Goal: Use online tool/utility: Utilize a website feature to perform a specific function

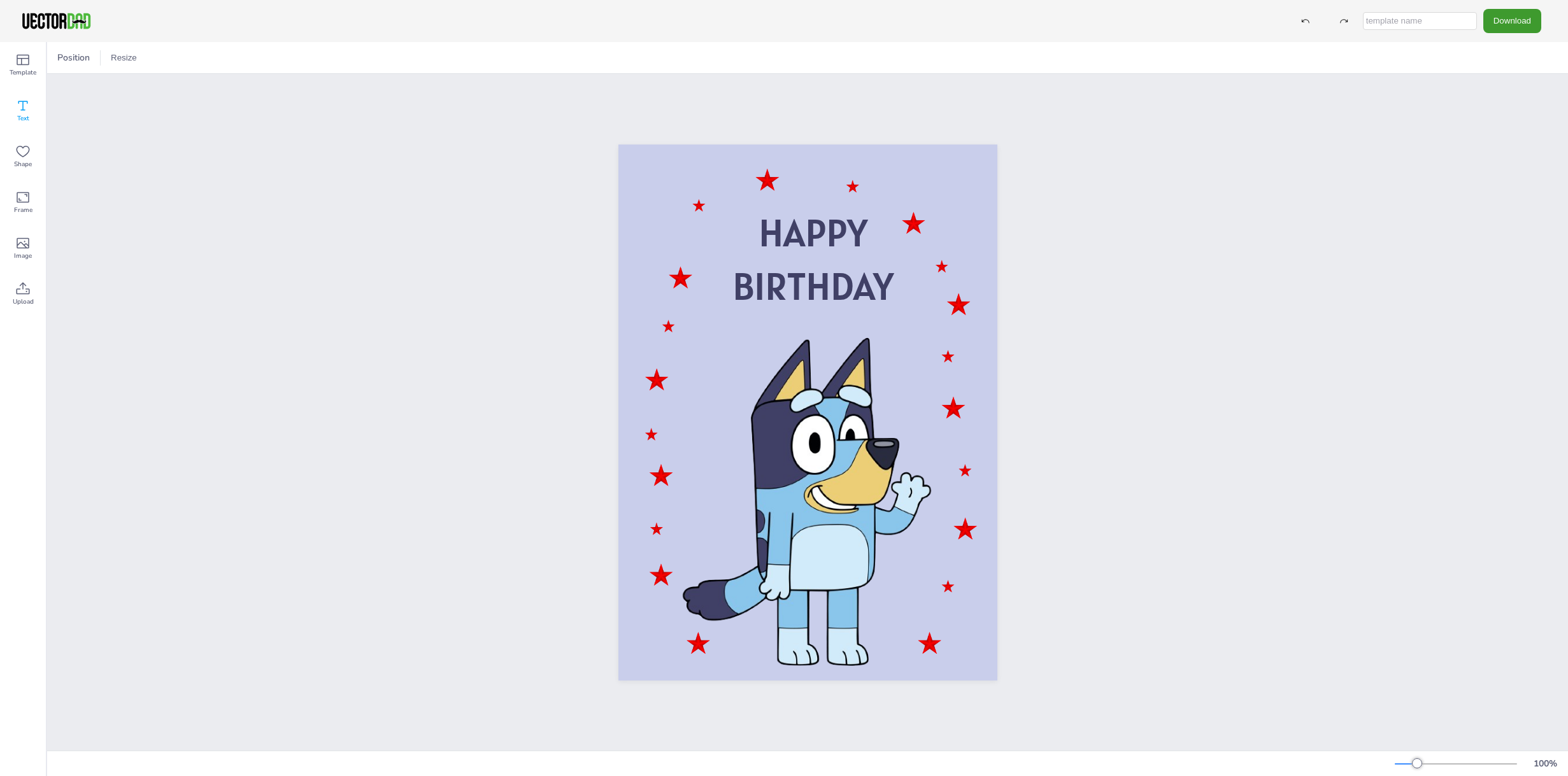
click at [19, 103] on icon at bounding box center [24, 106] width 10 height 10
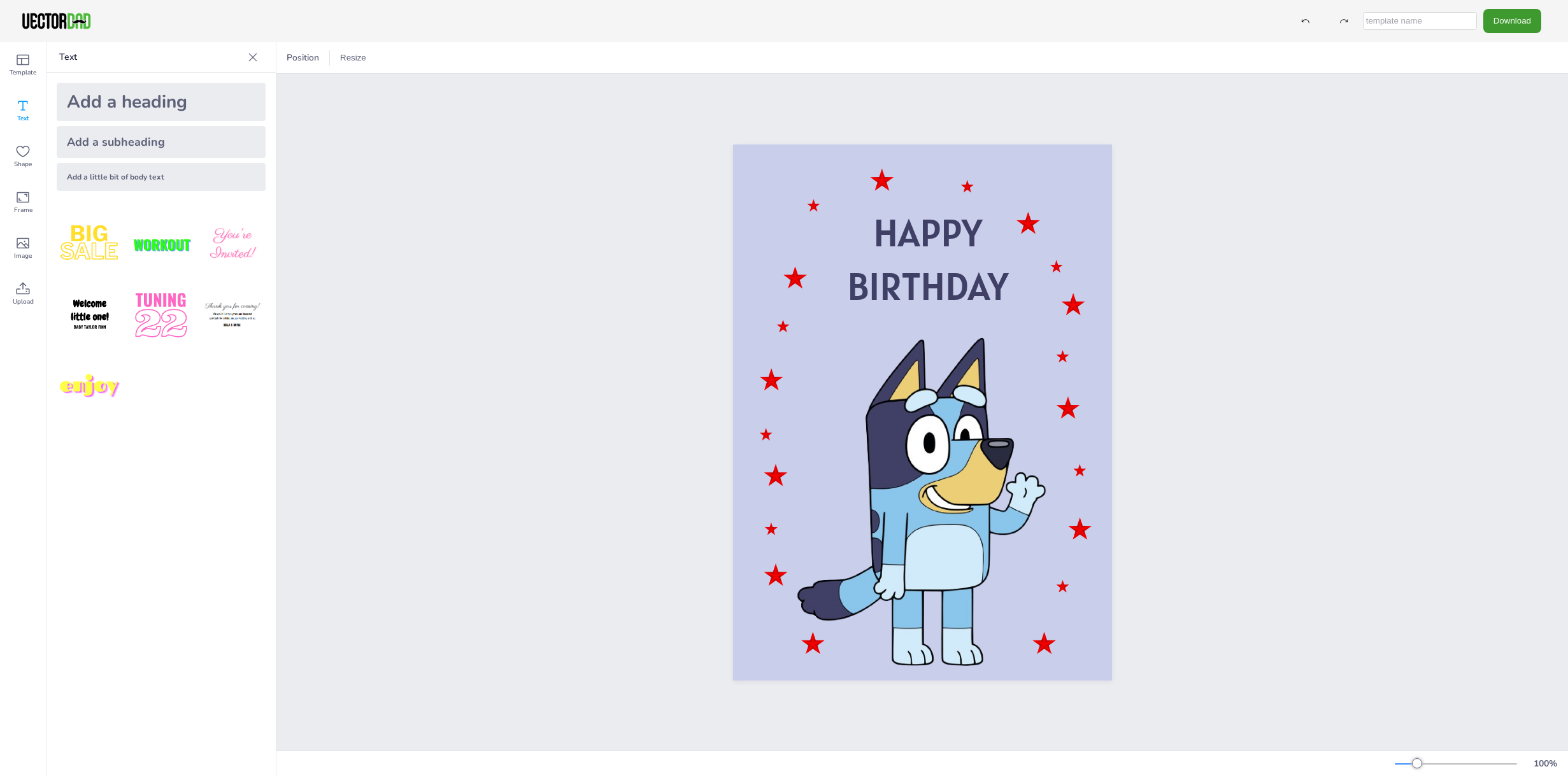
click at [84, 385] on img at bounding box center [90, 387] width 66 height 66
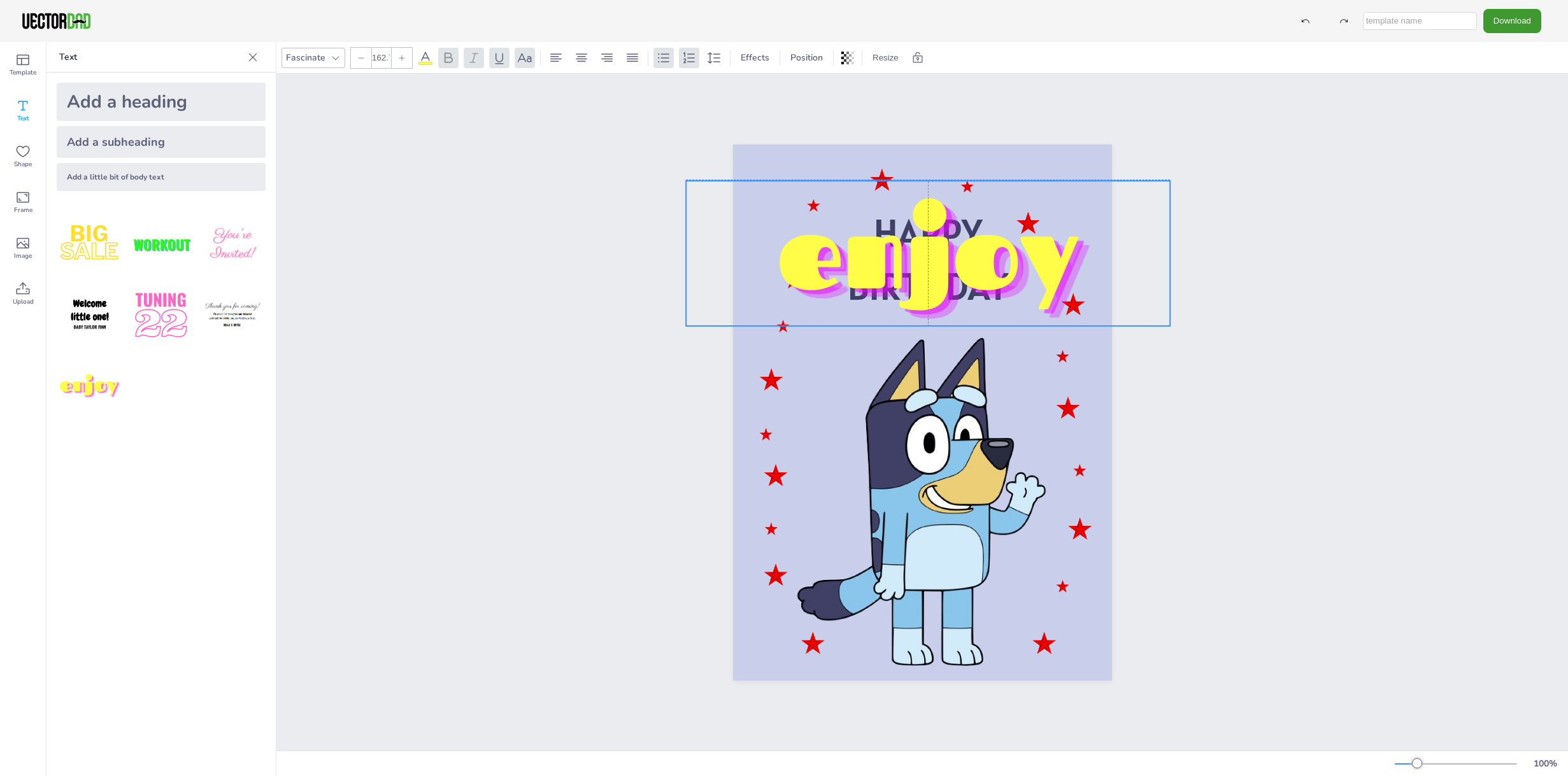
drag, startPoint x: 883, startPoint y: 417, endPoint x: 889, endPoint y: 258, distance: 159.1
click at [889, 258] on p "enjoy" at bounding box center [928, 249] width 485 height 137
click at [926, 155] on icon at bounding box center [928, 155] width 12 height 12
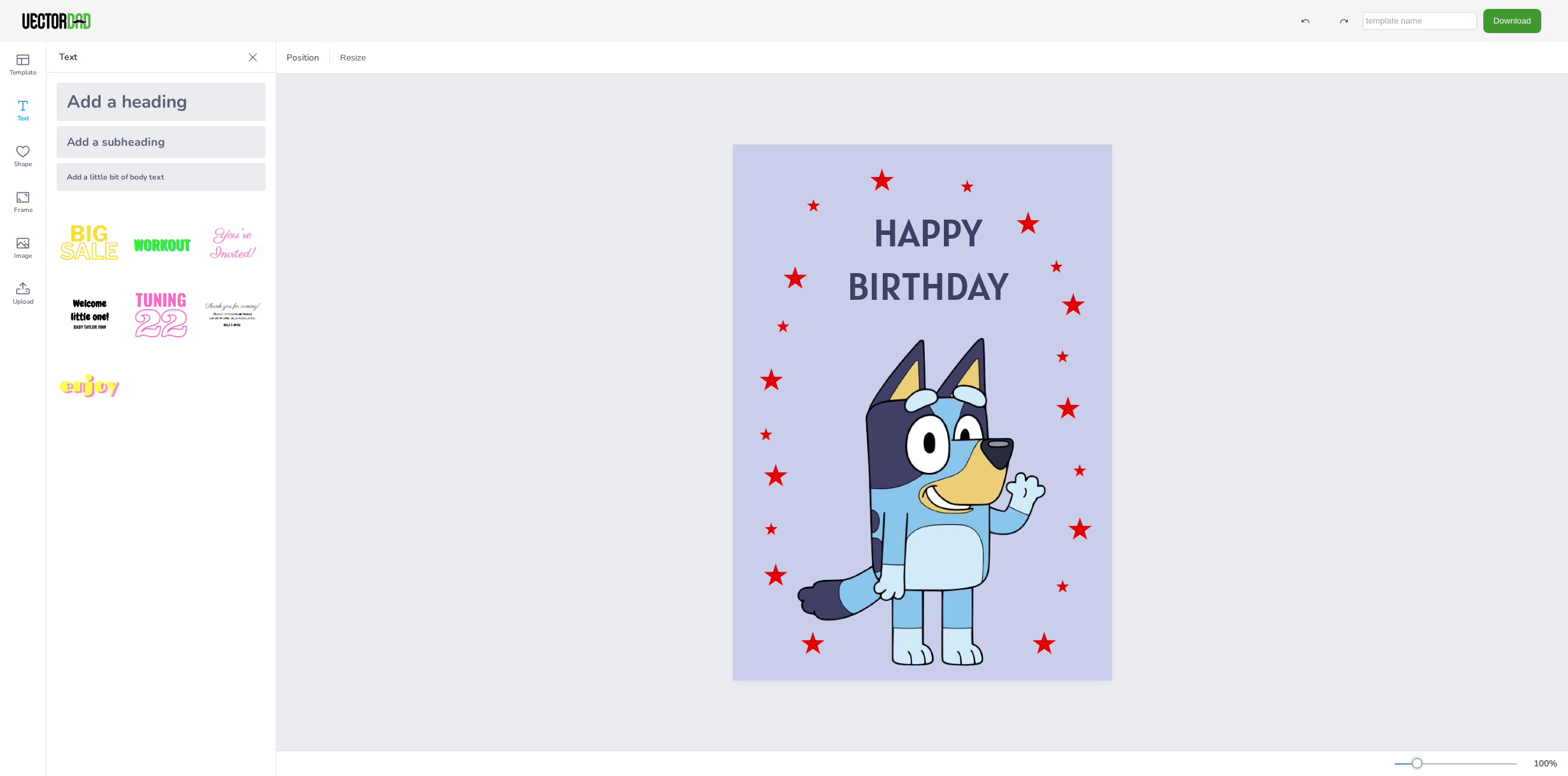
click at [61, 53] on p "Text" at bounding box center [151, 58] width 183 height 31
click at [16, 157] on icon at bounding box center [23, 151] width 15 height 15
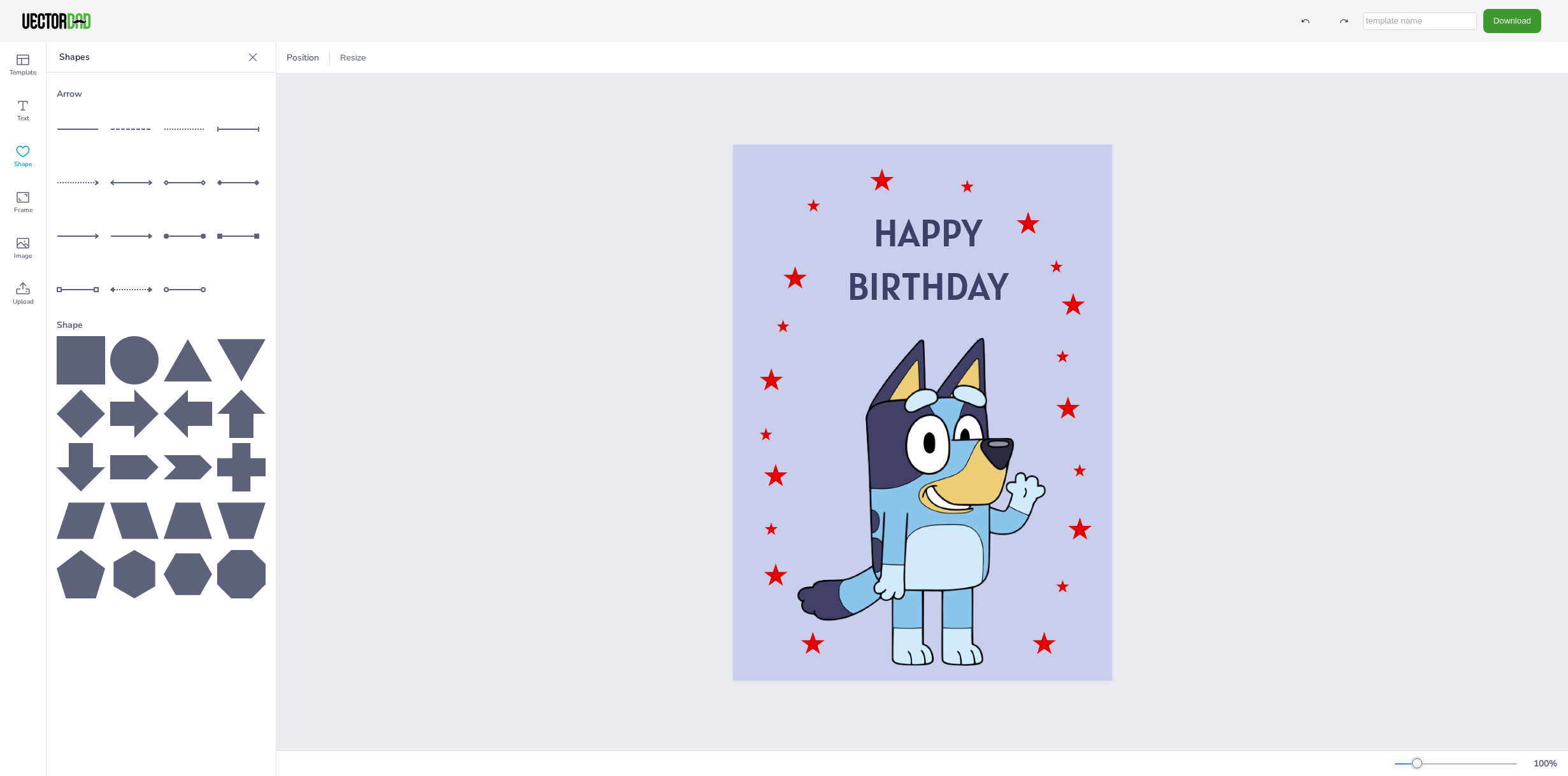
click at [139, 362] on icon at bounding box center [135, 360] width 49 height 49
drag, startPoint x: 880, startPoint y: 403, endPoint x: 403, endPoint y: 135, distance: 547.1
click at [18, 251] on span "Image" at bounding box center [23, 255] width 18 height 10
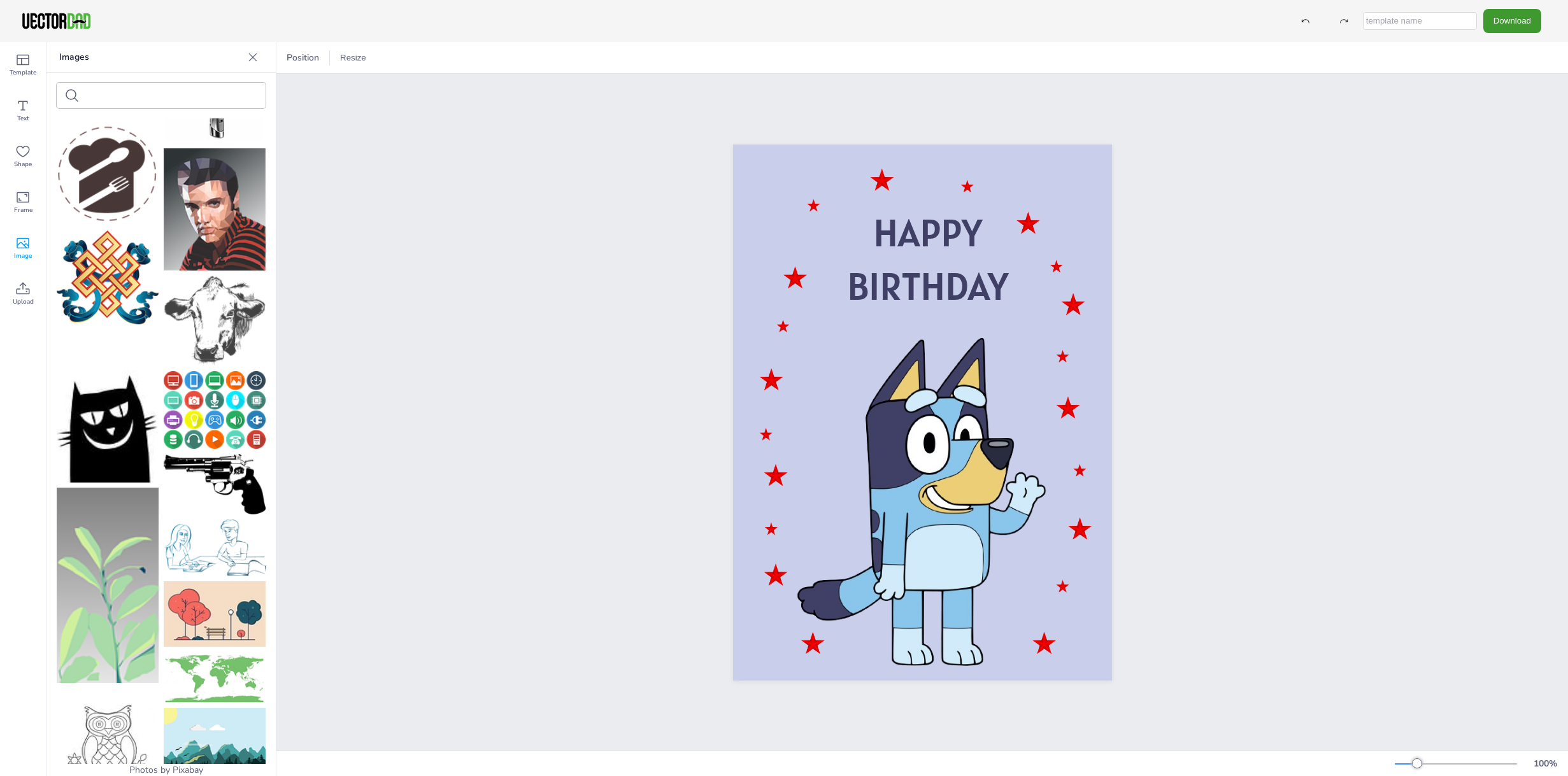
scroll to position [5519, 0]
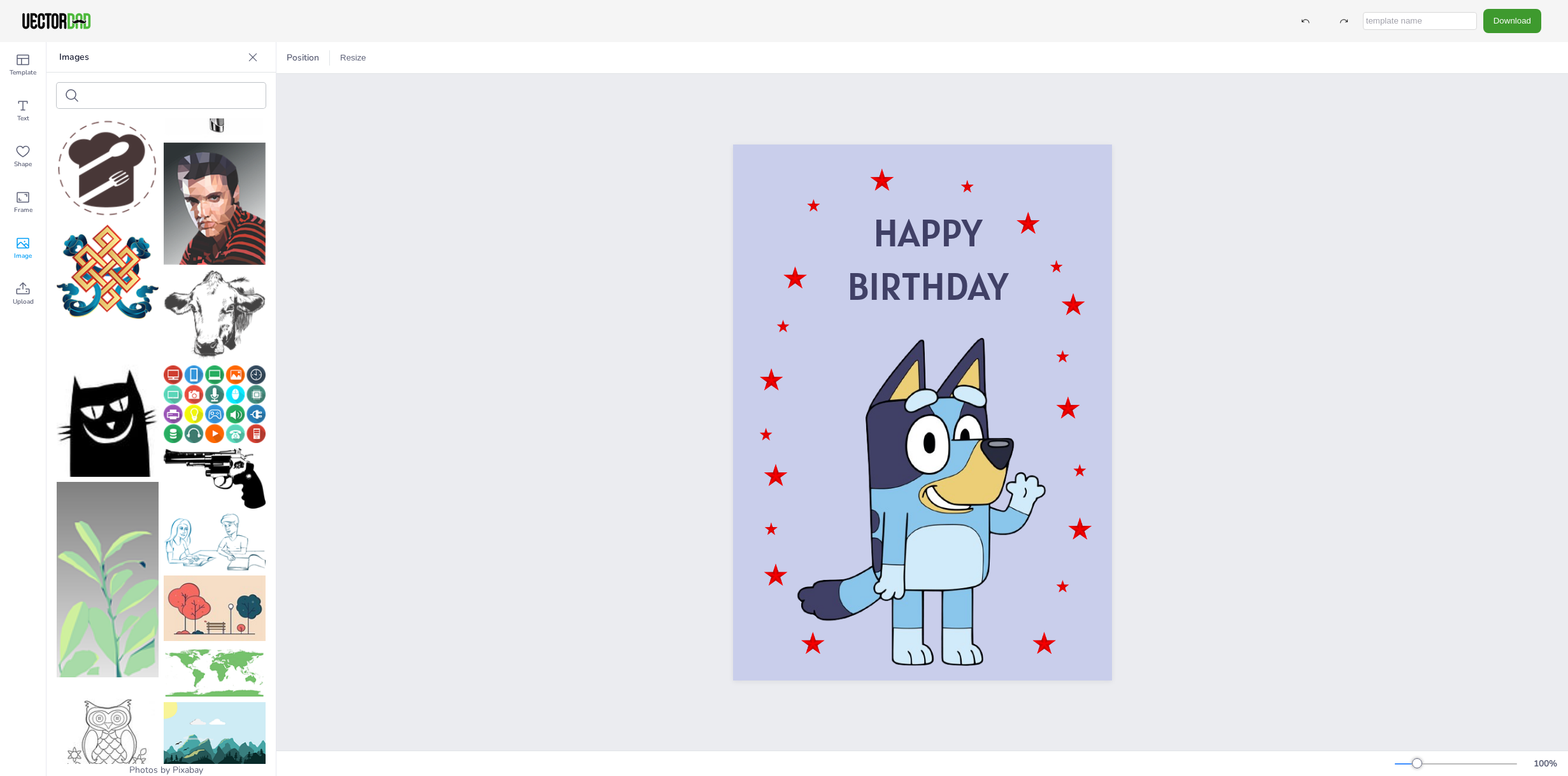
click at [210, 305] on img at bounding box center [215, 315] width 102 height 90
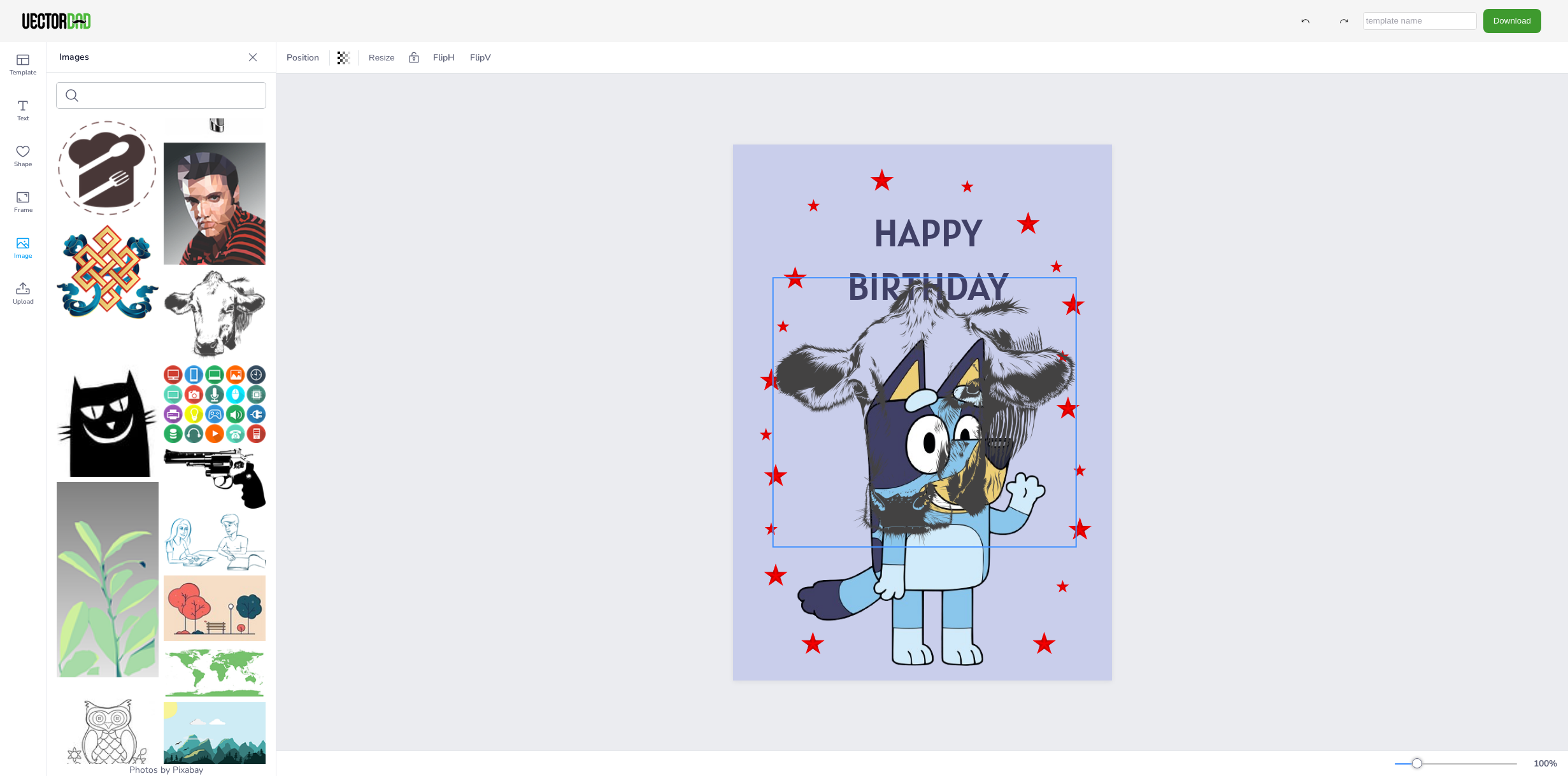
click at [903, 396] on div at bounding box center [924, 412] width 303 height 269
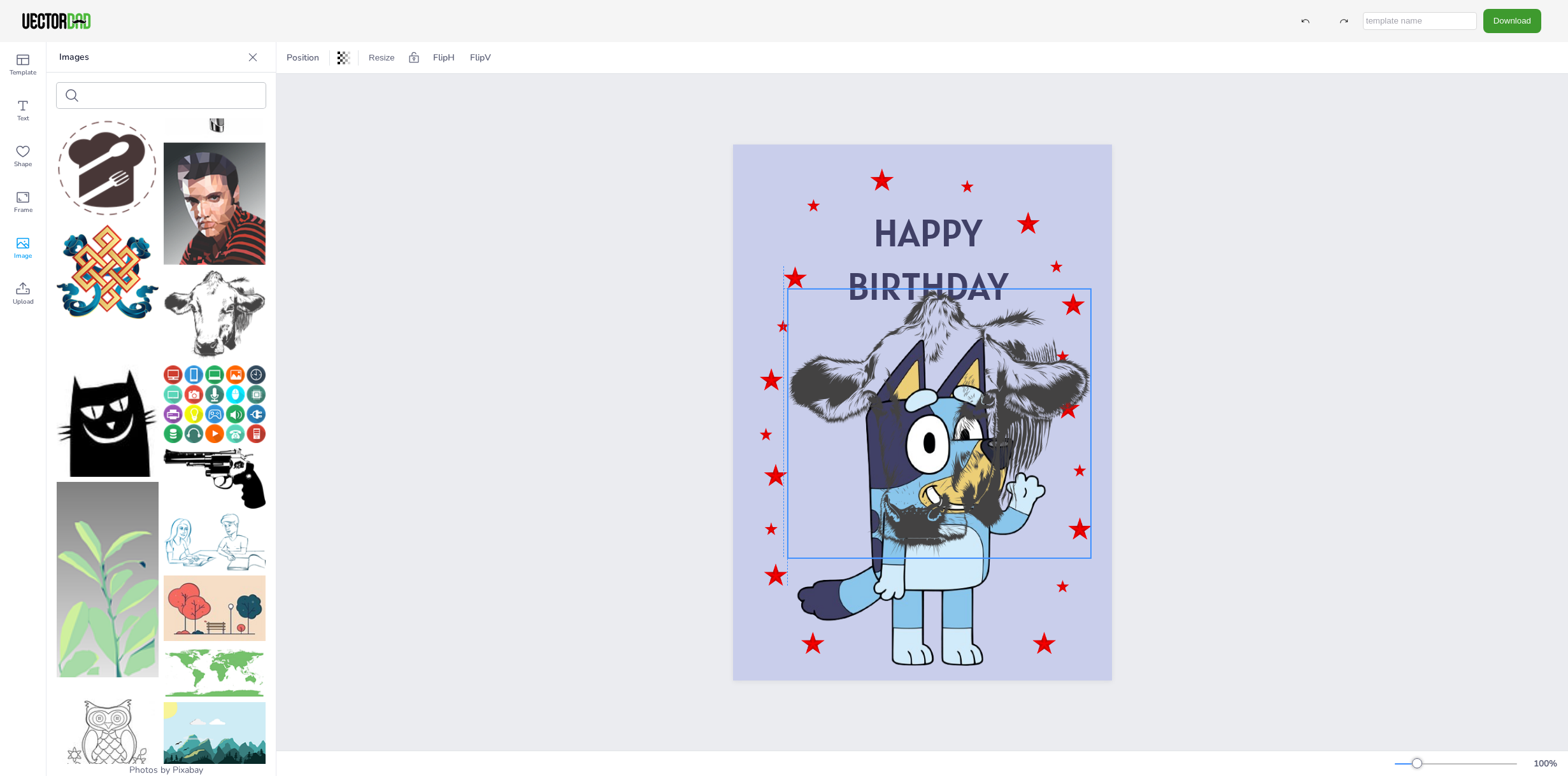
drag, startPoint x: 865, startPoint y: 312, endPoint x: 957, endPoint y: 389, distance: 120.0
click at [887, 330] on div at bounding box center [939, 423] width 303 height 269
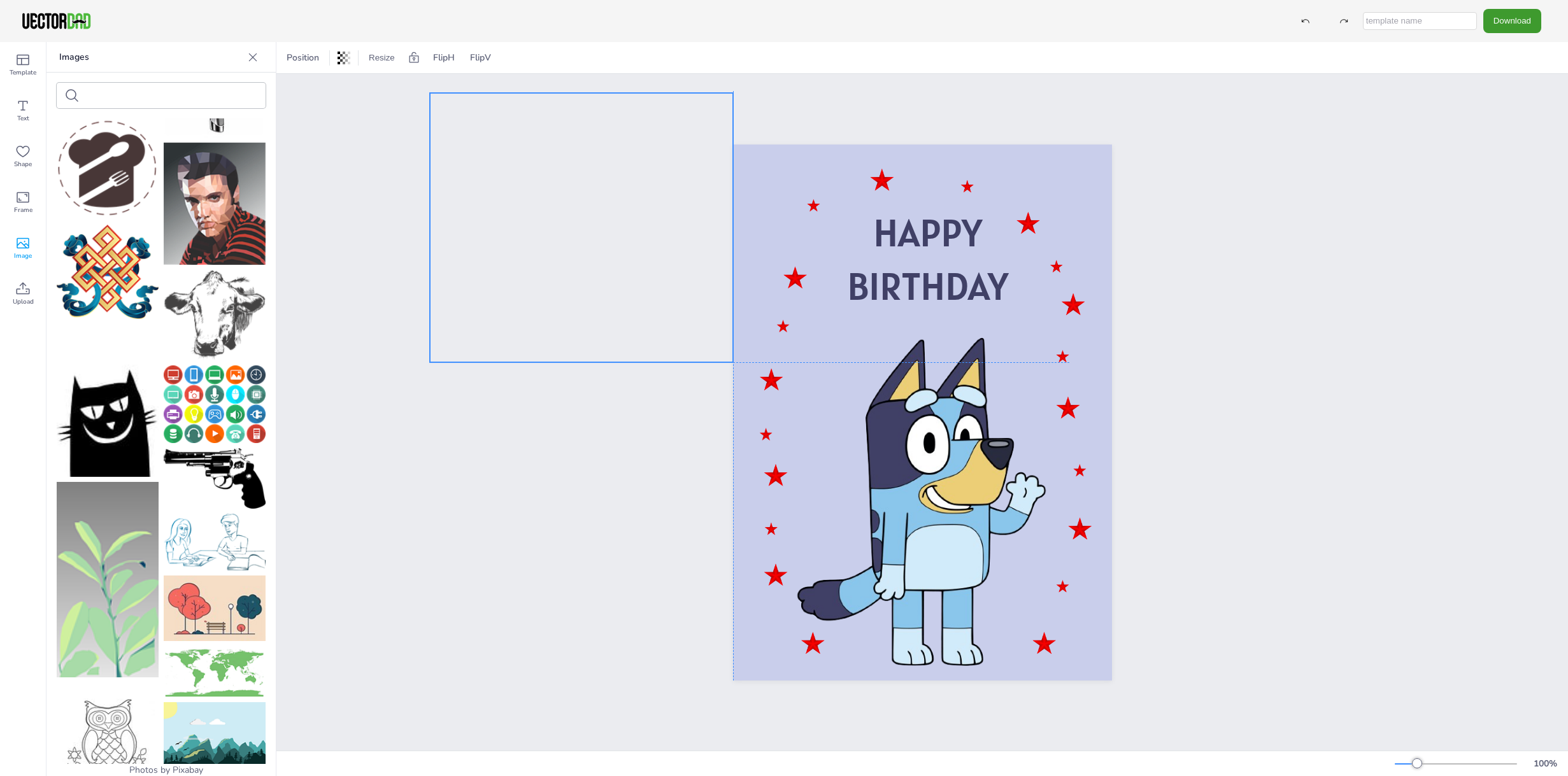
drag, startPoint x: 958, startPoint y: 394, endPoint x: 390, endPoint y: 196, distance: 601.5
click at [348, 58] on button "Resize" at bounding box center [353, 58] width 36 height 20
click at [24, 112] on div "Text" at bounding box center [23, 111] width 46 height 46
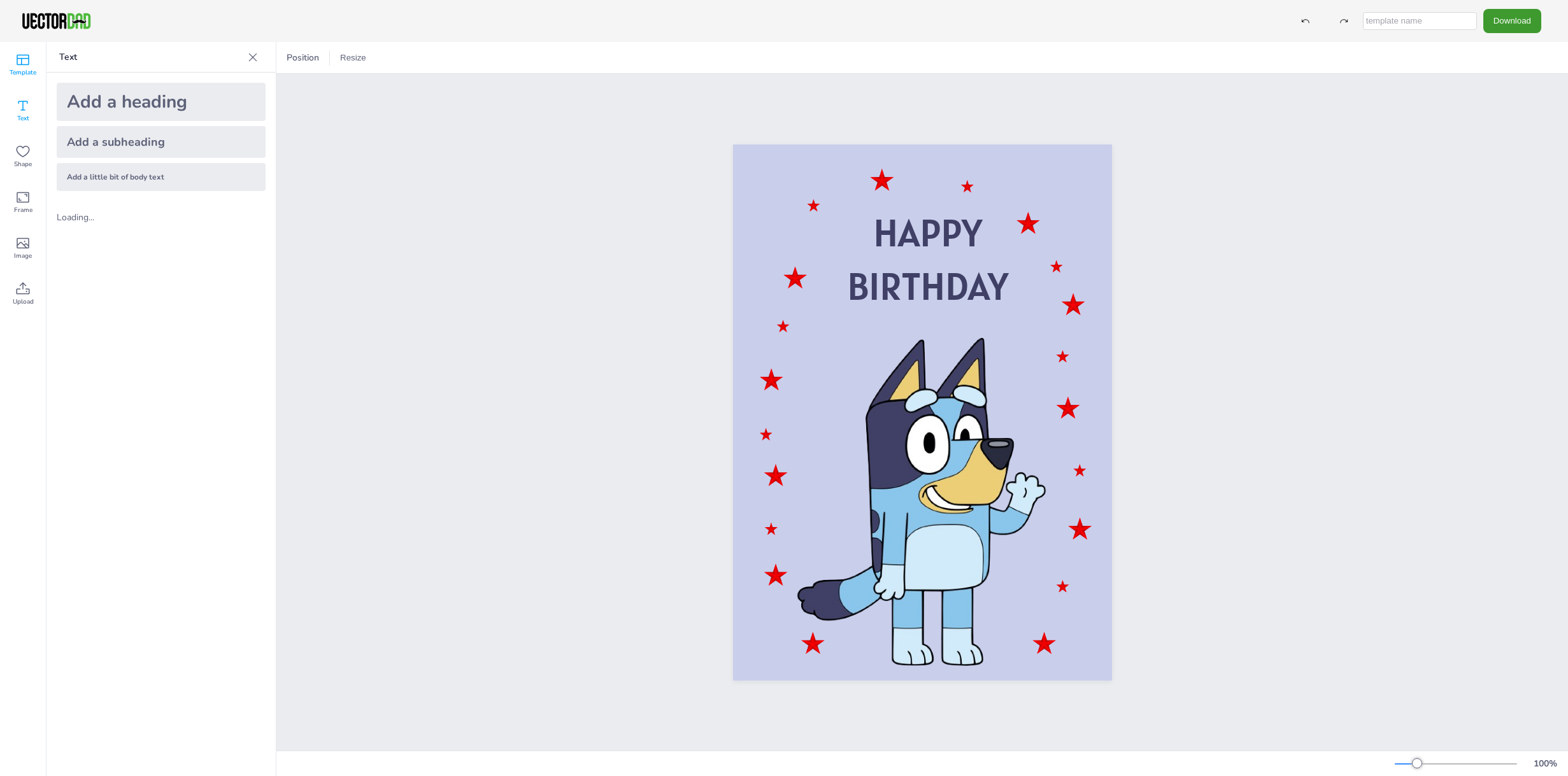
click at [23, 61] on icon at bounding box center [23, 60] width 15 height 15
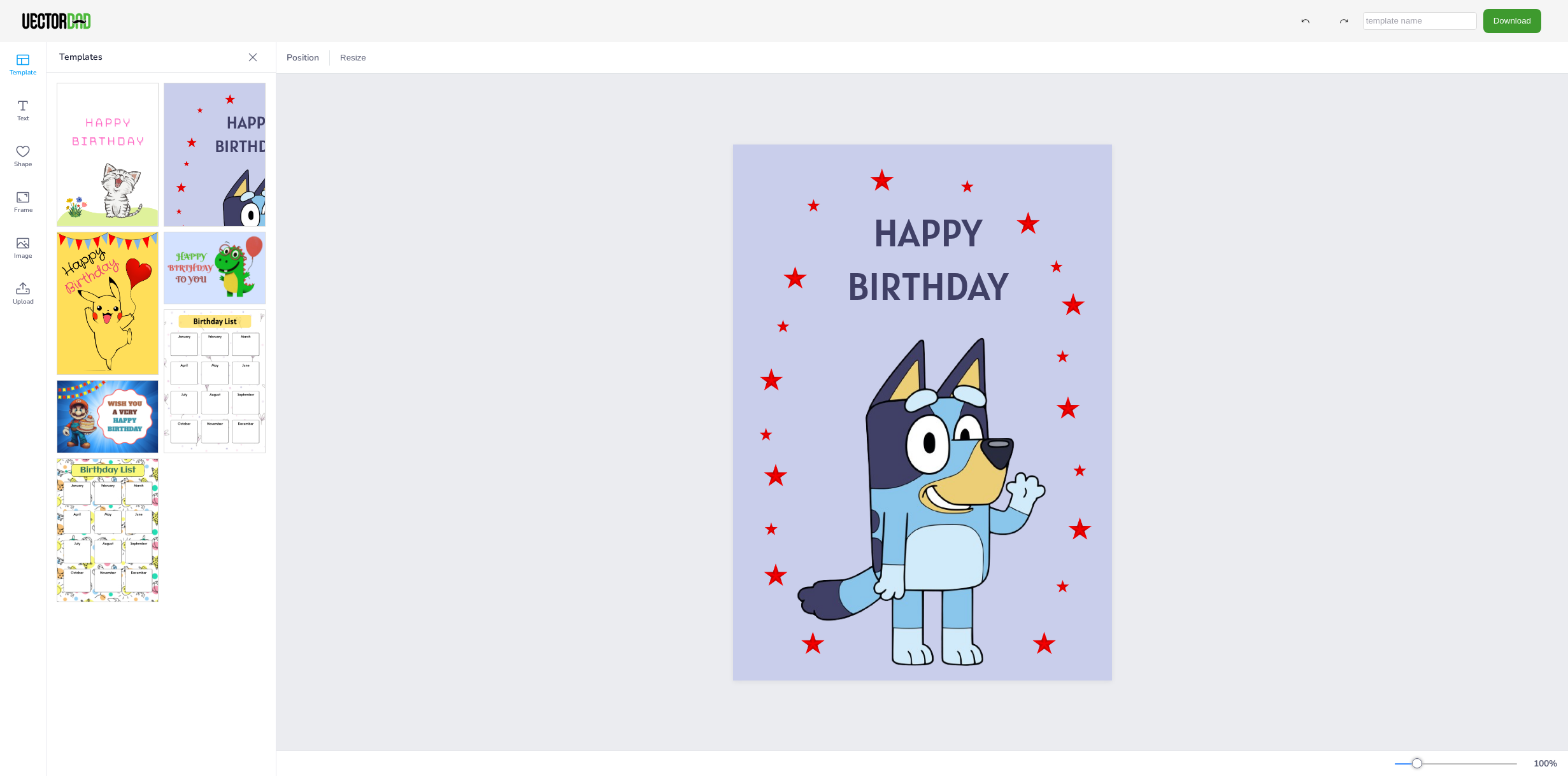
click at [215, 105] on img at bounding box center [215, 154] width 101 height 142
click at [16, 198] on icon at bounding box center [23, 197] width 15 height 15
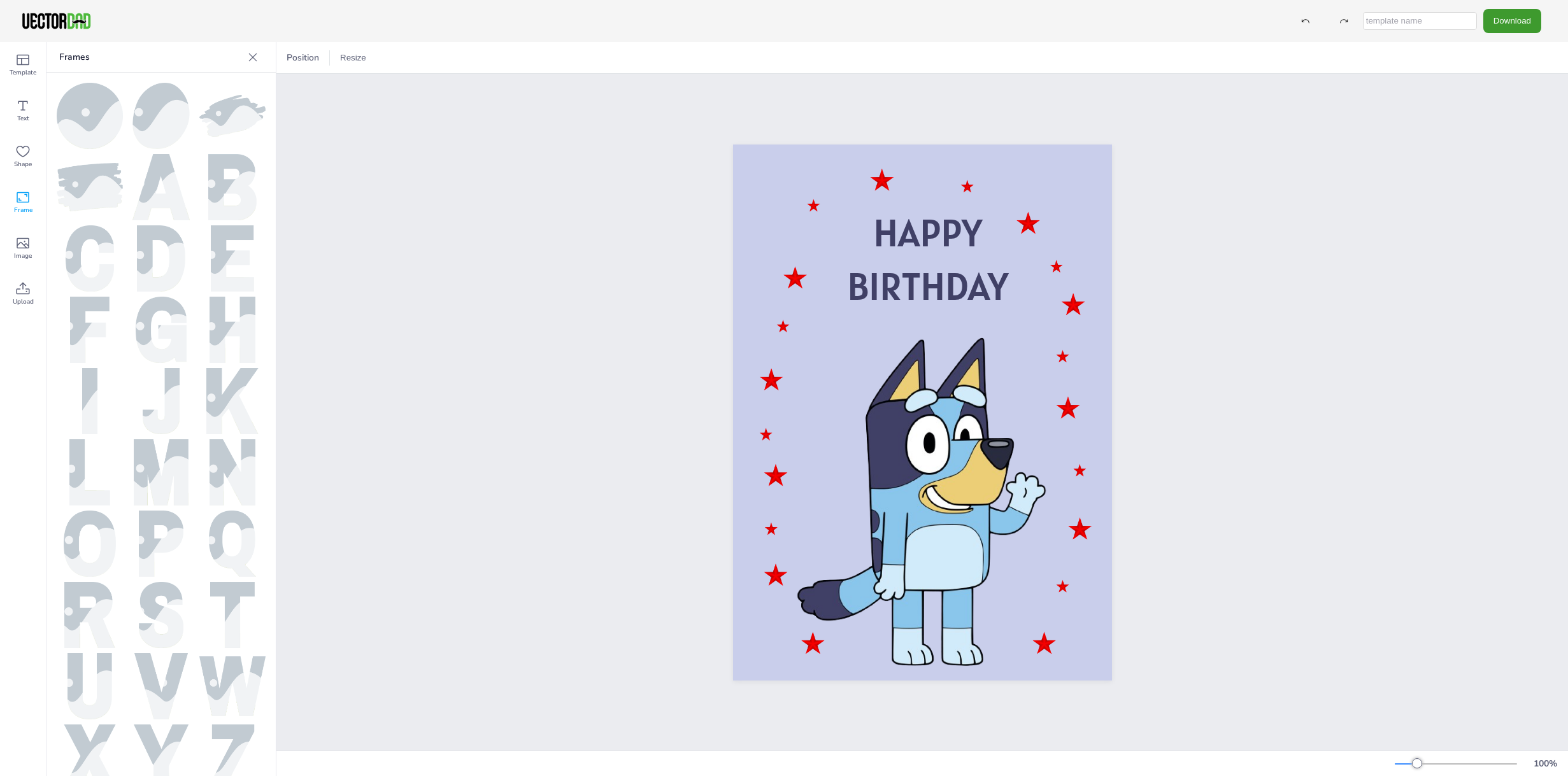
click at [140, 253] on img at bounding box center [160, 258] width 48 height 66
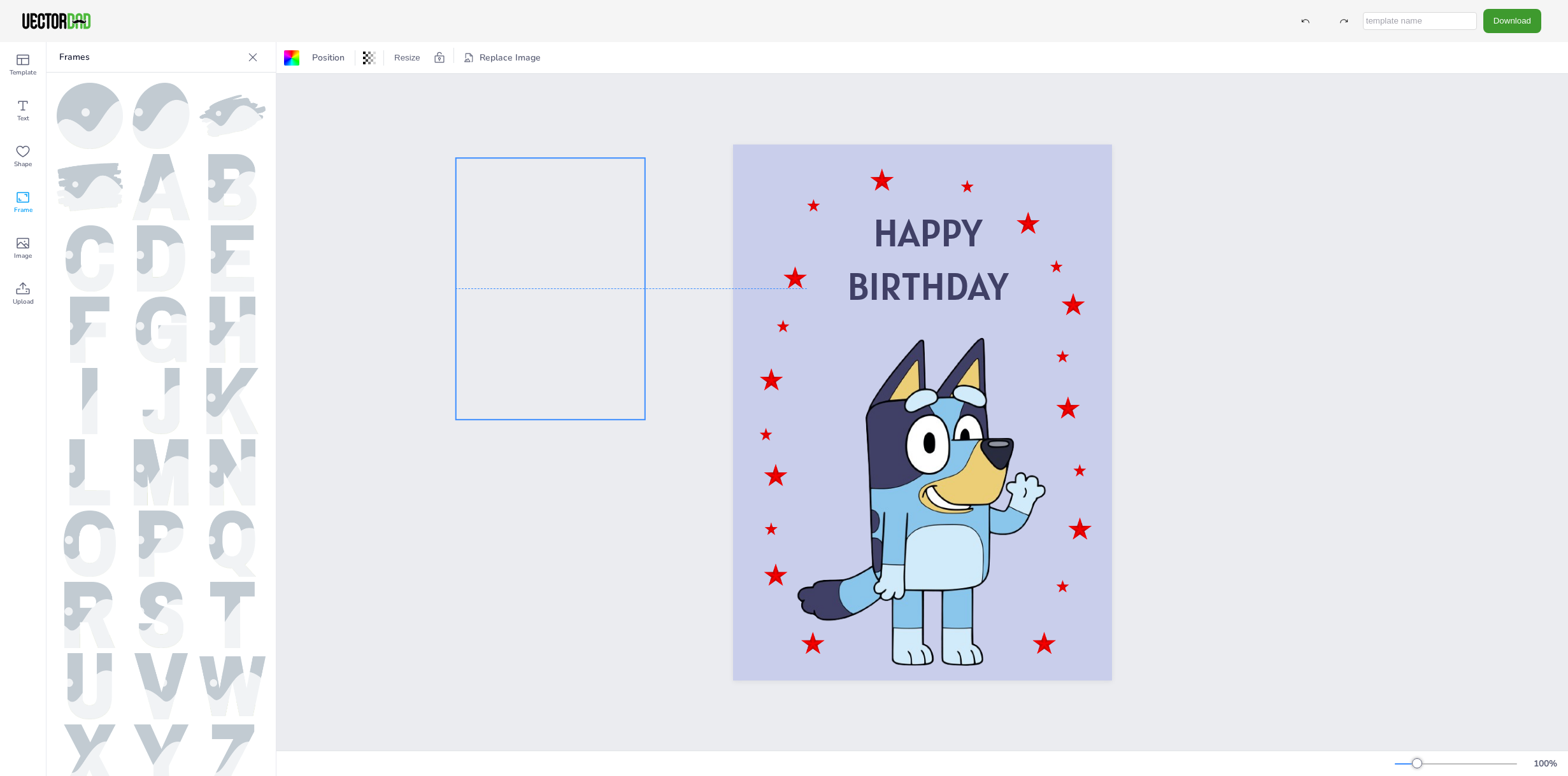
drag, startPoint x: 842, startPoint y: 434, endPoint x: 161, endPoint y: 174, distance: 728.9
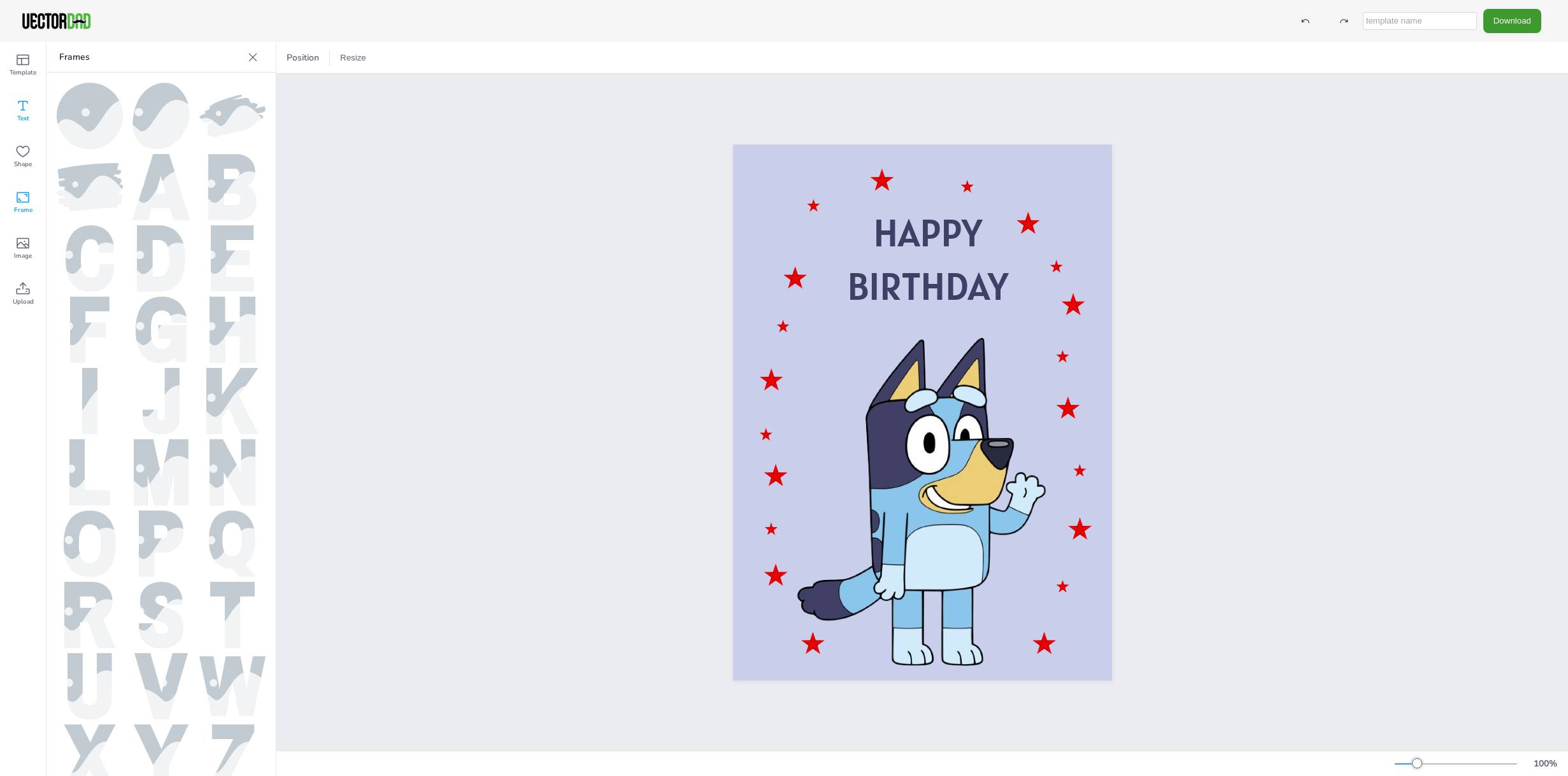
click at [26, 108] on icon at bounding box center [23, 106] width 15 height 15
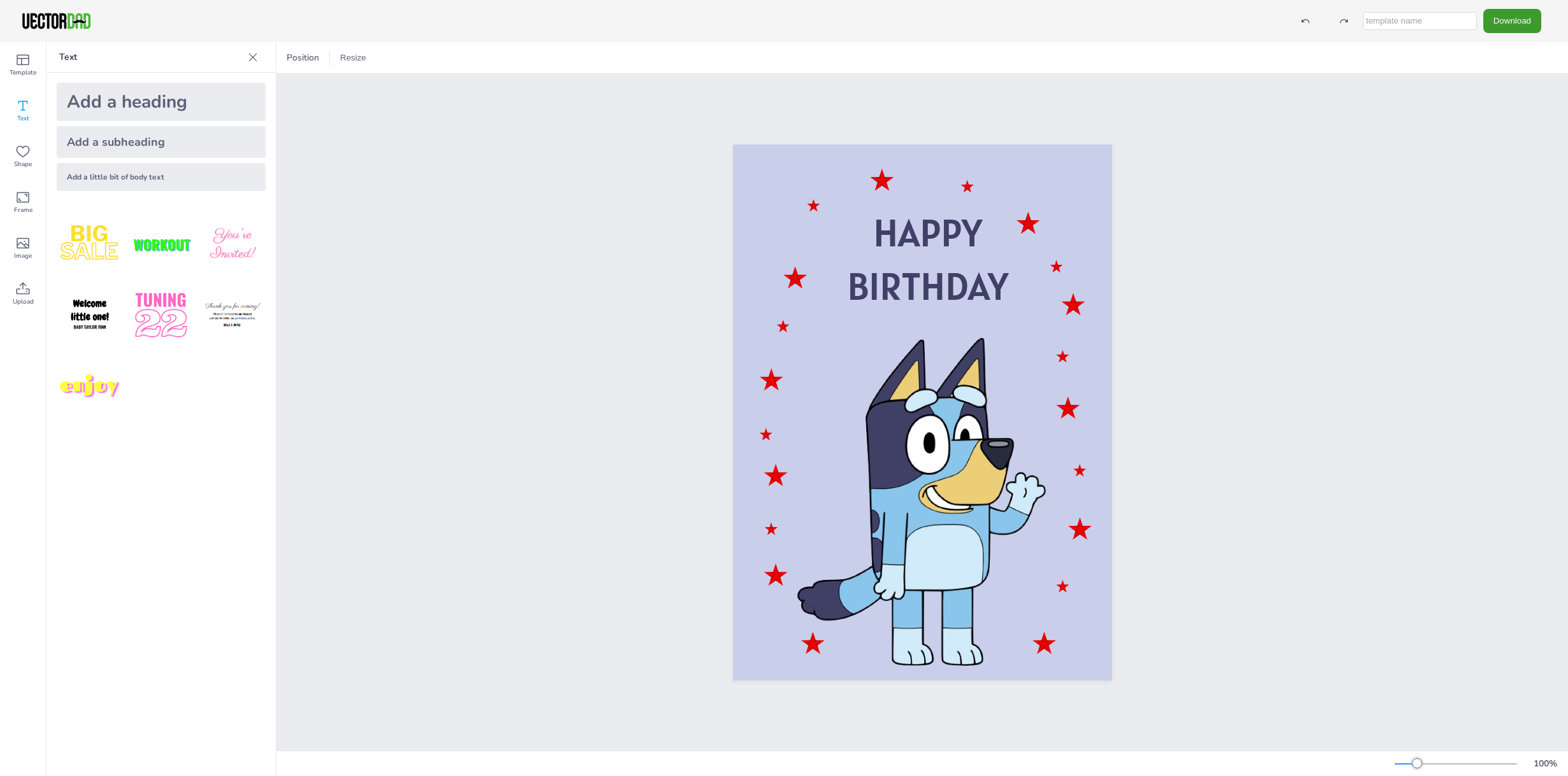
click at [90, 94] on div "Add a heading" at bounding box center [161, 101] width 209 height 38
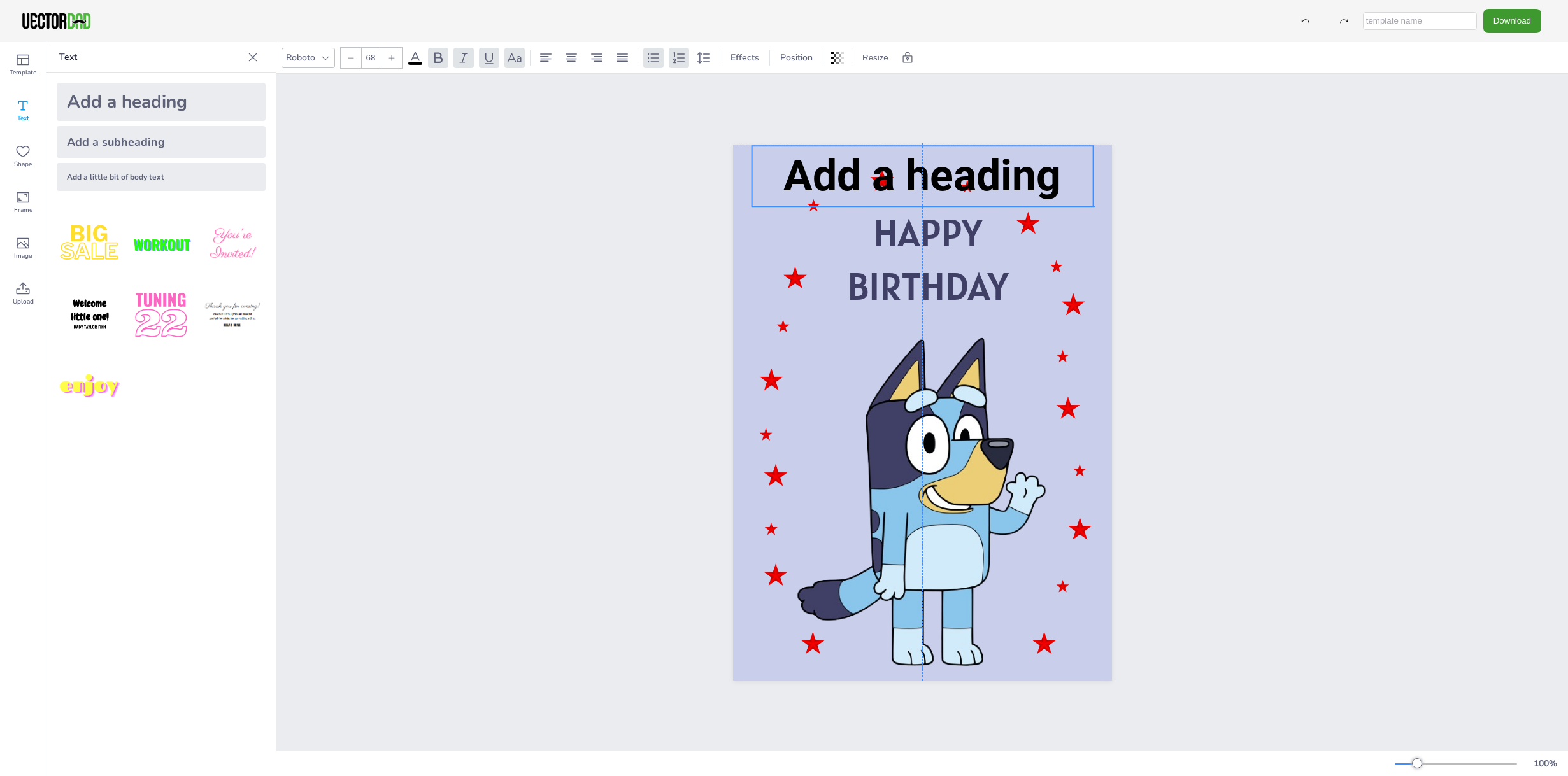
drag, startPoint x: 842, startPoint y: 412, endPoint x: 842, endPoint y: 174, distance: 238.0
click at [842, 174] on span "Add a heading" at bounding box center [922, 175] width 278 height 51
click at [917, 226] on div "HAPPY BIRTHDAY Add a heading" at bounding box center [923, 412] width 379 height 536
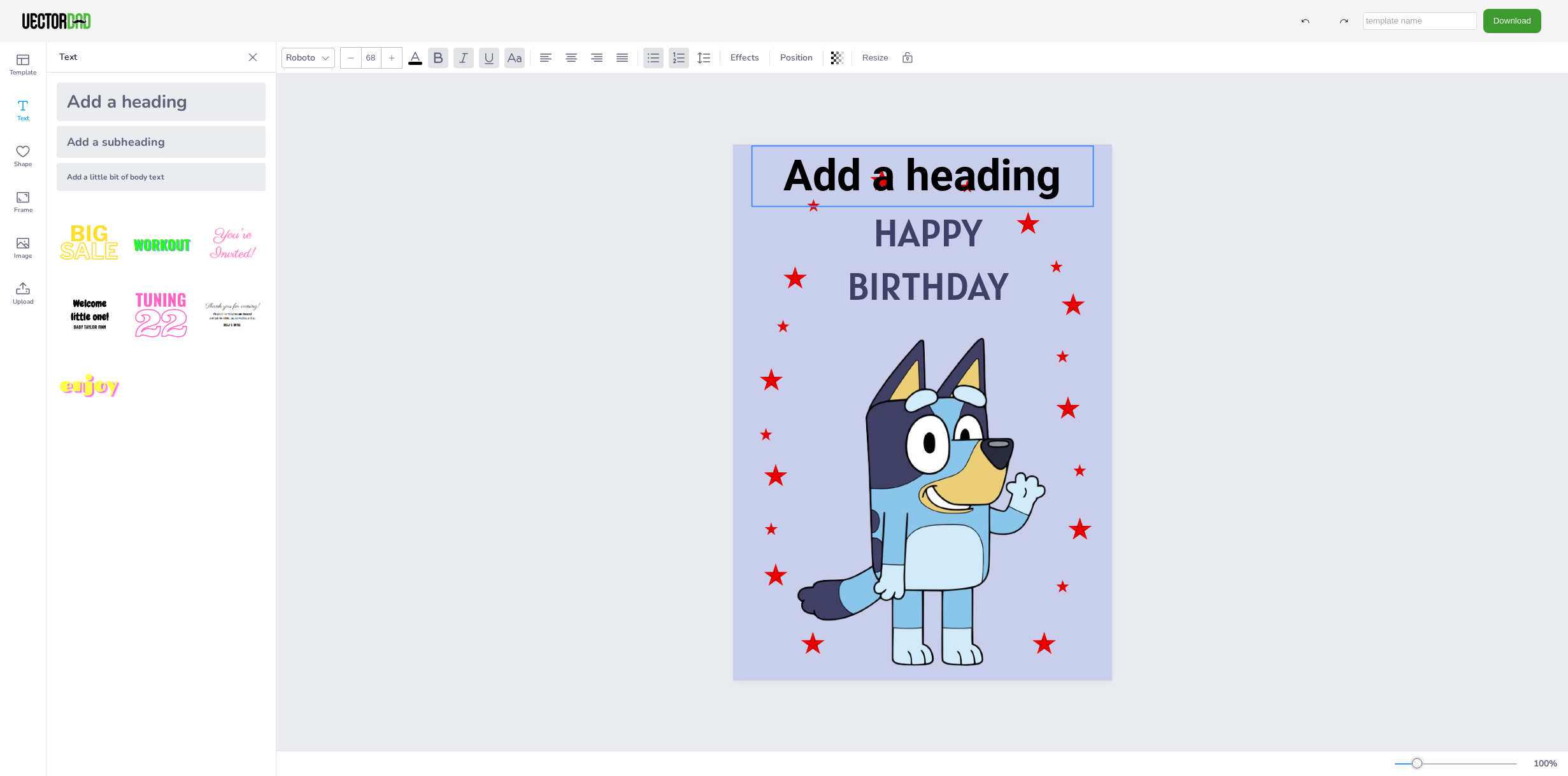
click at [917, 226] on div "HAPPY BIRTHDAY Add a heading 0 °" at bounding box center [923, 412] width 379 height 536
click at [78, 104] on div "Add a heading" at bounding box center [161, 101] width 209 height 38
type input "--"
drag, startPoint x: 797, startPoint y: 410, endPoint x: 196, endPoint y: 271, distance: 616.9
click at [174, 103] on div "Add a heading" at bounding box center [161, 101] width 209 height 38
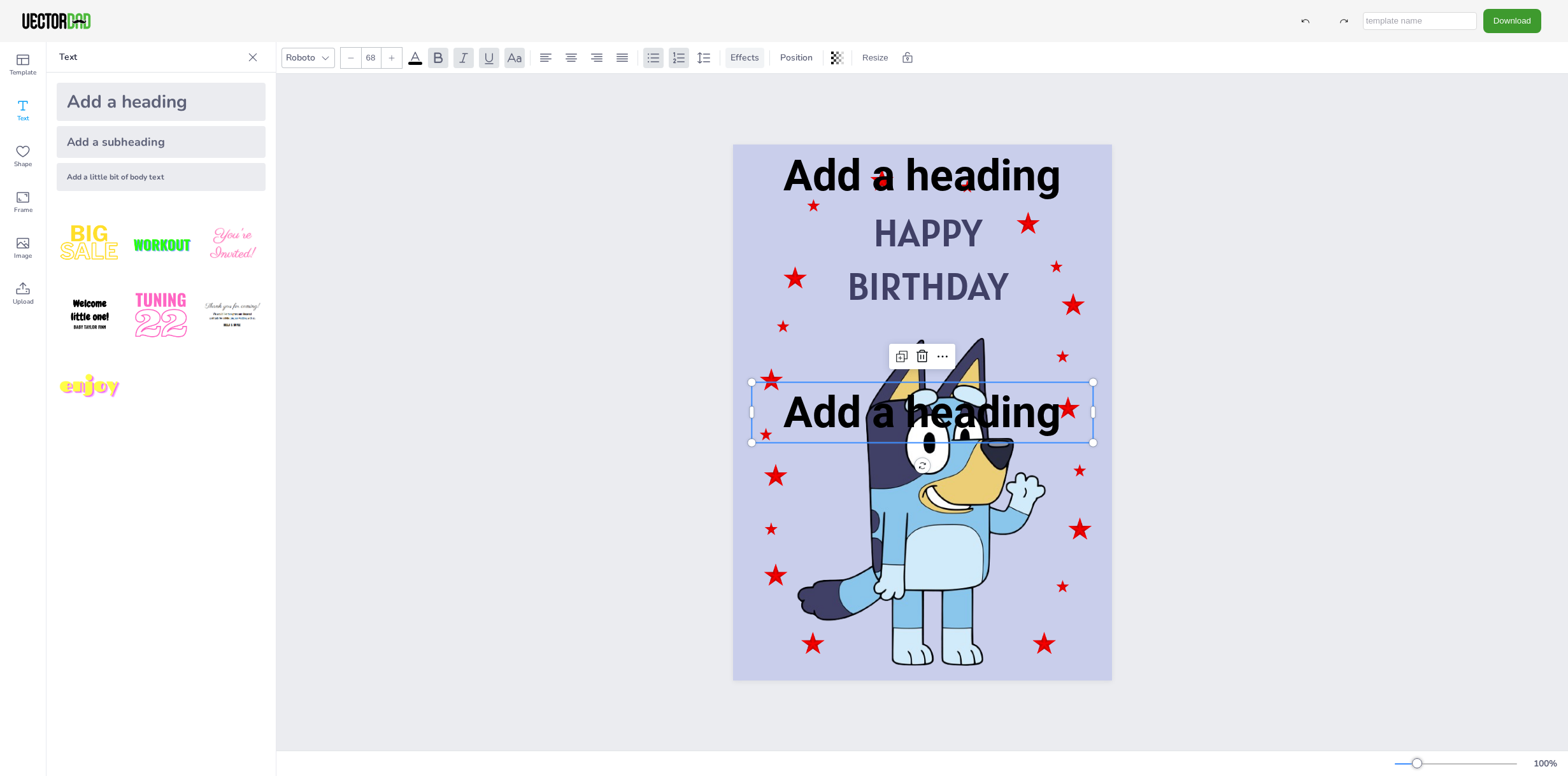
click at [745, 56] on span "Effects" at bounding box center [744, 57] width 34 height 12
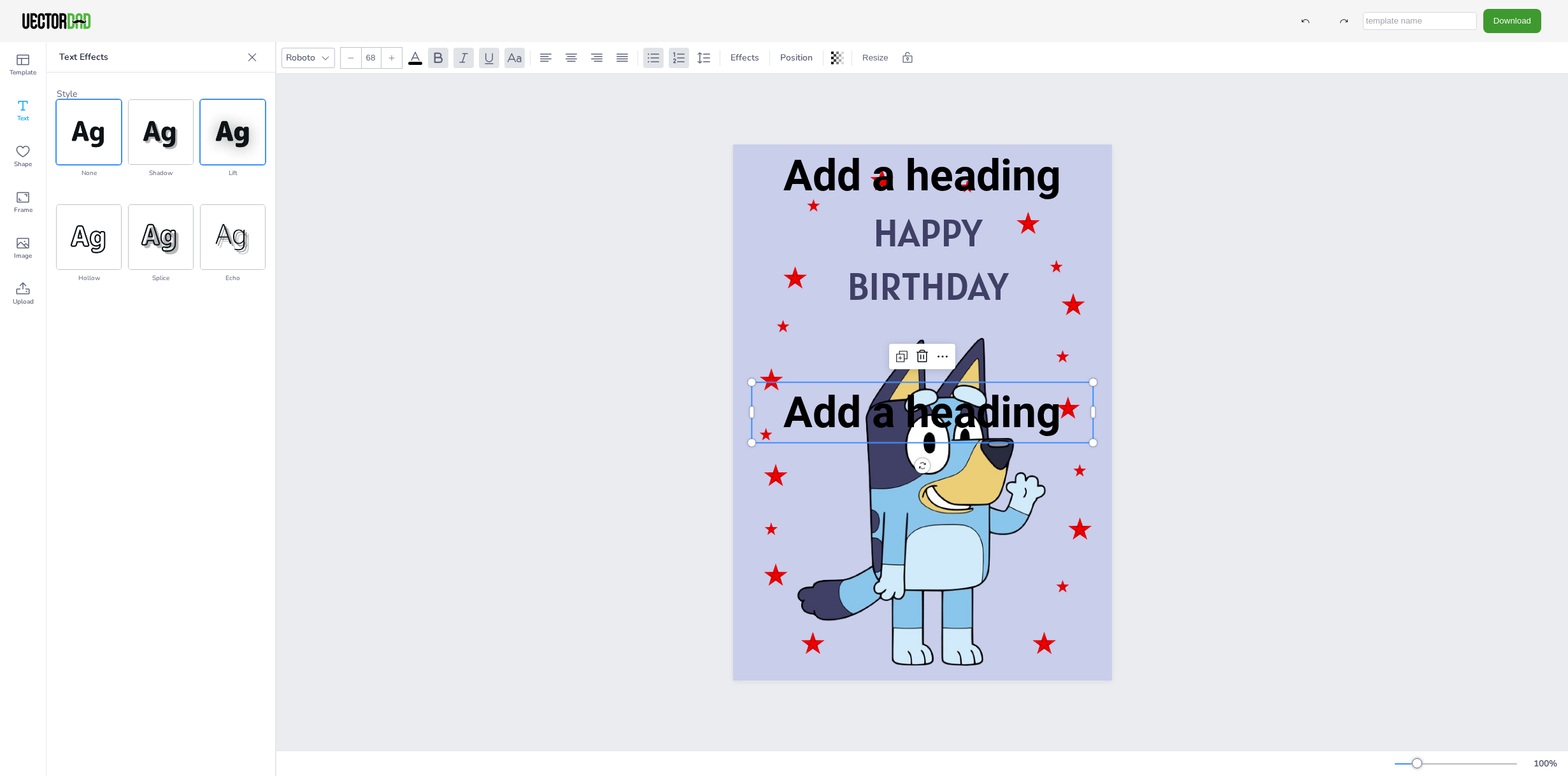
click at [232, 135] on img at bounding box center [233, 132] width 65 height 65
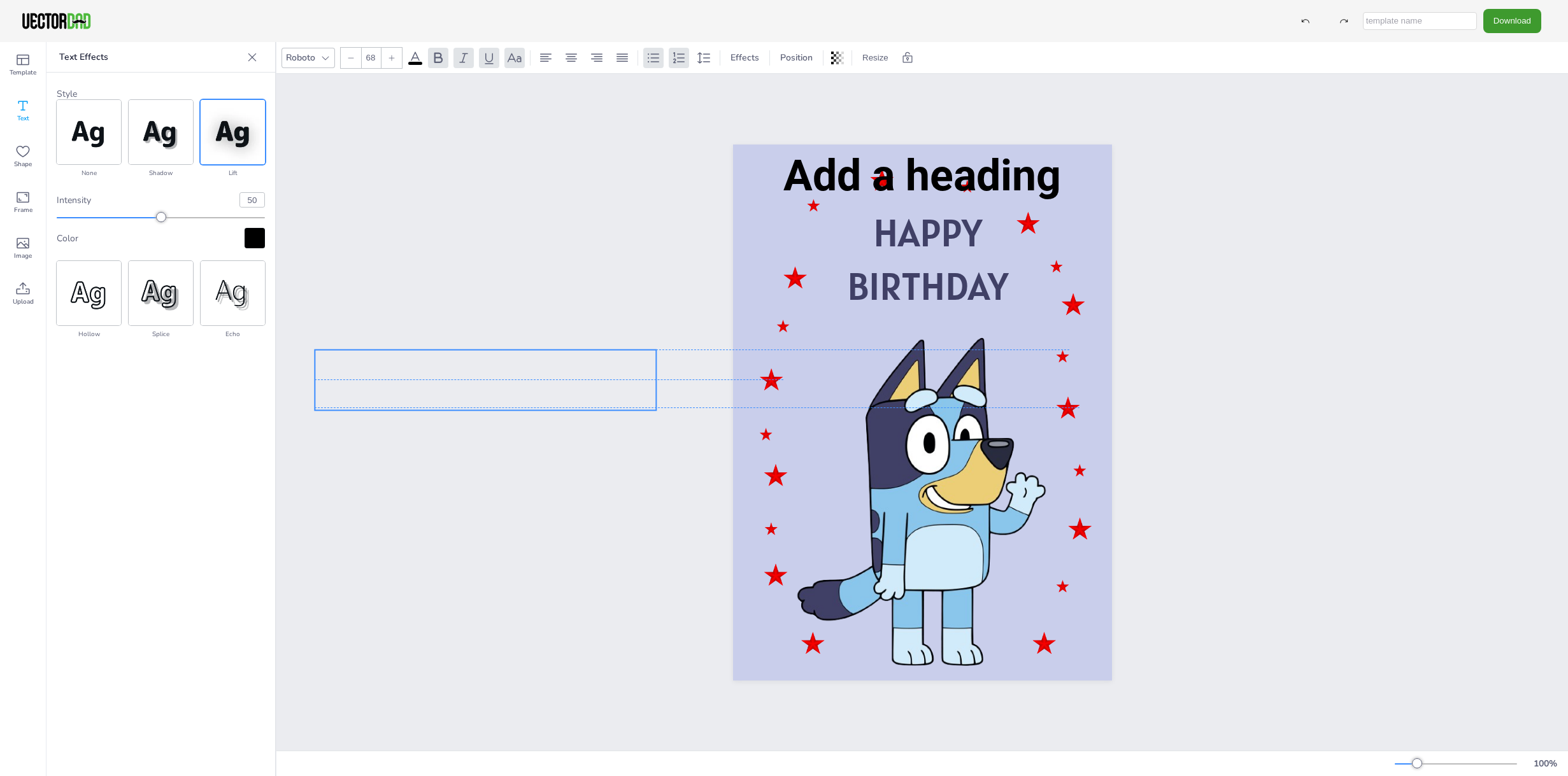
drag, startPoint x: 825, startPoint y: 411, endPoint x: 253, endPoint y: 261, distance: 591.3
